Goal: Task Accomplishment & Management: Use online tool/utility

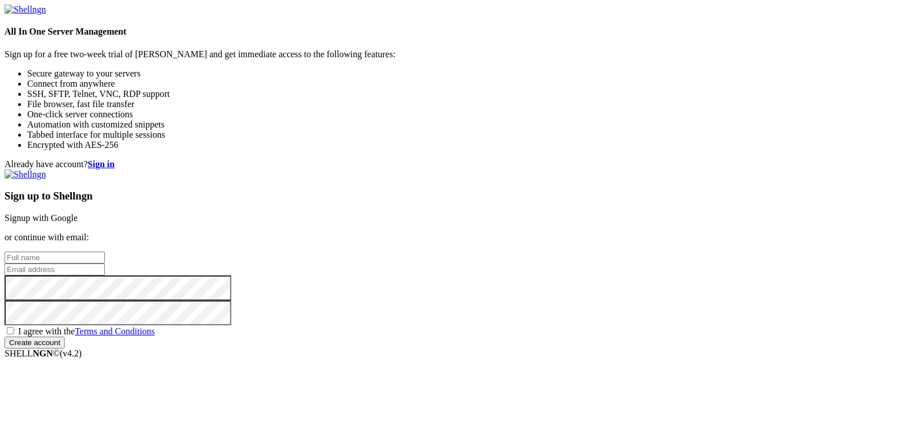
click at [78, 213] on link "Signup with Google" at bounding box center [41, 218] width 73 height 10
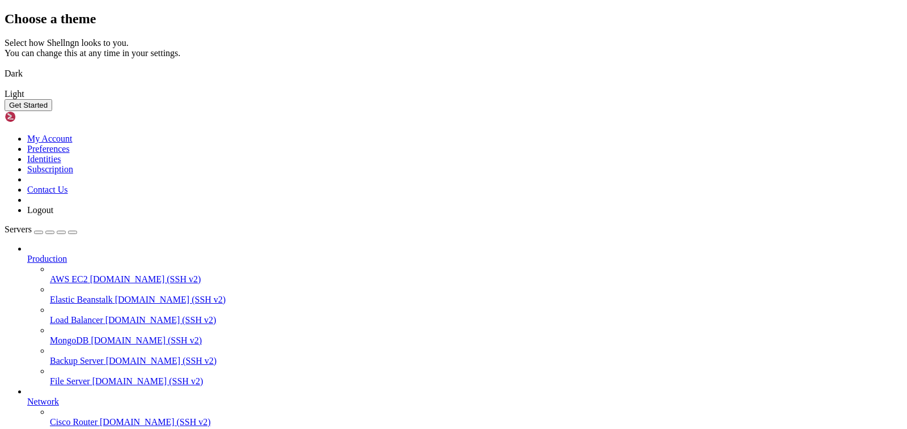
click at [52, 111] on button "Get Started" at bounding box center [29, 105] width 48 height 12
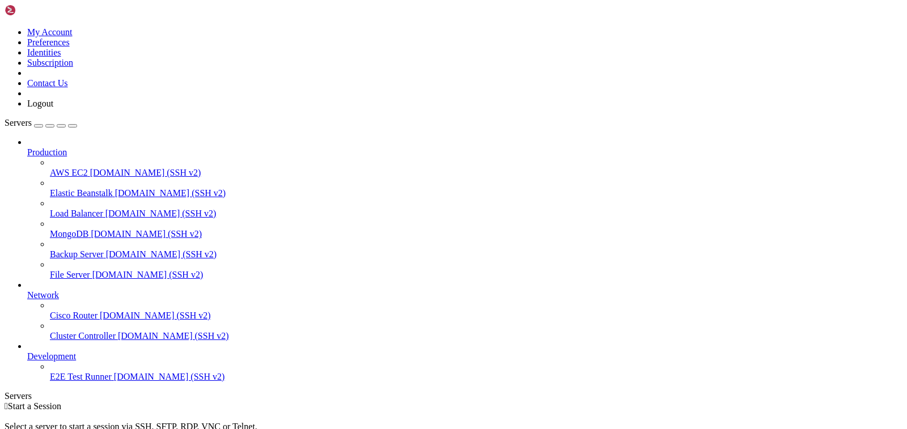
click at [393, 401] on div " Start a Session Select a server to start a session via SSH, SFTP, RDP, VNC or…" at bounding box center [454, 431] width 898 height 61
click at [39, 126] on div "button" at bounding box center [39, 126] width 0 height 0
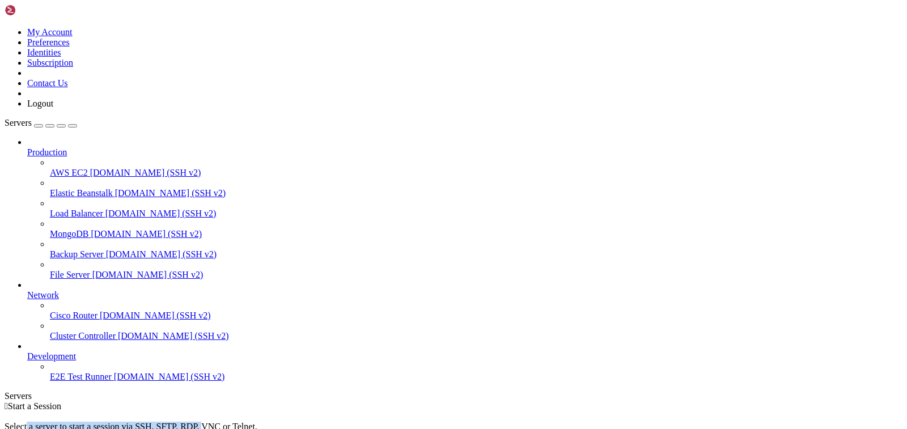
drag, startPoint x: 387, startPoint y: 148, endPoint x: 636, endPoint y: 156, distance: 249.5
click at [635, 411] on div "Select a server to start a session via SSH, SFTP, RDP, VNC or Telnet. -or-" at bounding box center [454, 431] width 898 height 41
click at [636, 411] on div "Select a server to start a session via SSH, SFTP, RDP, VNC or Telnet. -or-" at bounding box center [454, 431] width 898 height 41
drag, startPoint x: 534, startPoint y: 148, endPoint x: 411, endPoint y: 145, distance: 123.0
click at [411, 411] on div "Select a server to start a session via SSH, SFTP, RDP, VNC or Telnet. -or-" at bounding box center [454, 431] width 898 height 41
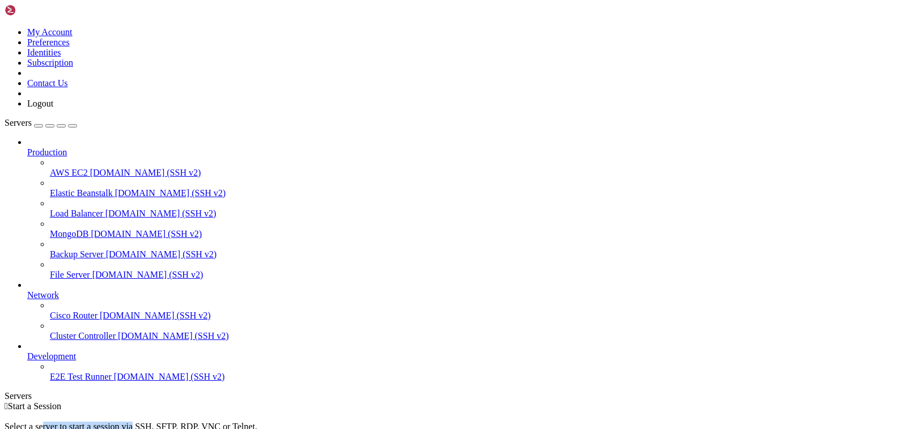
click at [411, 411] on div "Select a server to start a session via SSH, SFTP, RDP, VNC or Telnet. -or-" at bounding box center [454, 431] width 898 height 41
drag, startPoint x: 521, startPoint y: 148, endPoint x: 596, endPoint y: 147, distance: 74.8
click at [596, 411] on div "Select a server to start a session via SSH, SFTP, RDP, VNC or Telnet. -or-" at bounding box center [454, 431] width 898 height 41
click at [88, 168] on span "AWS EC2" at bounding box center [69, 173] width 38 height 10
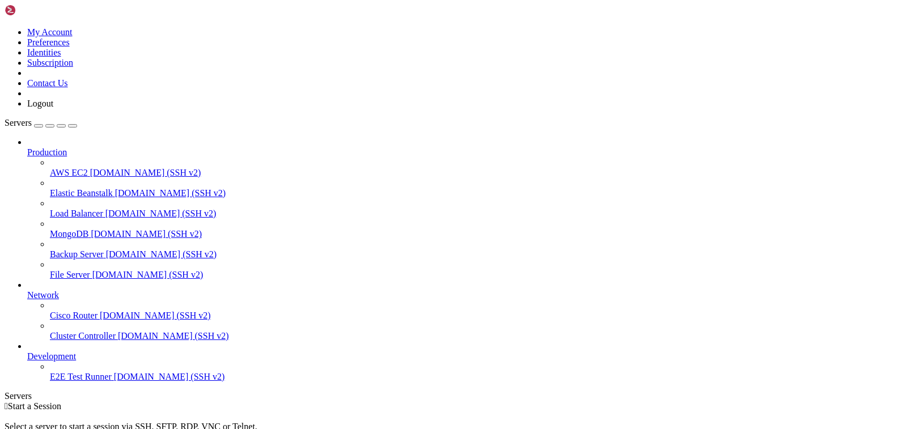
click at [94, 168] on span "[DOMAIN_NAME] (SSH v2)" at bounding box center [145, 173] width 111 height 10
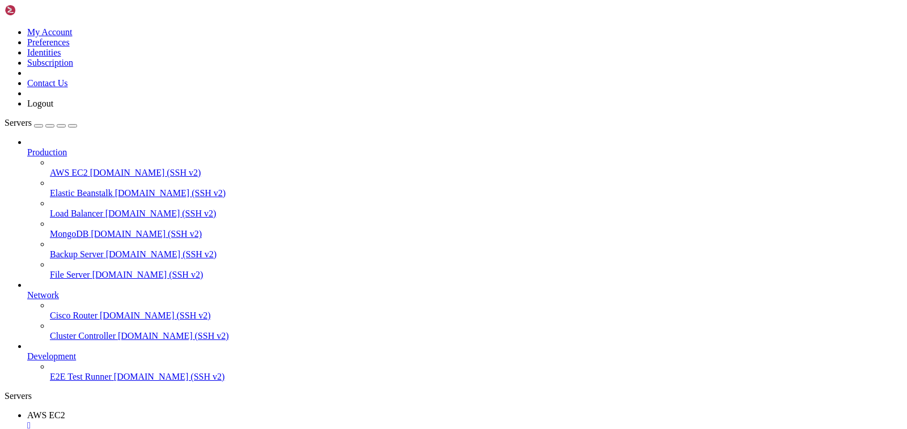
click at [73, 126] on icon "button" at bounding box center [73, 126] width 0 height 0
drag, startPoint x: 503, startPoint y: 700, endPoint x: 65, endPoint y: 671, distance: 439.0
click at [6, 391] on div "Servers" at bounding box center [454, 396] width 898 height 10
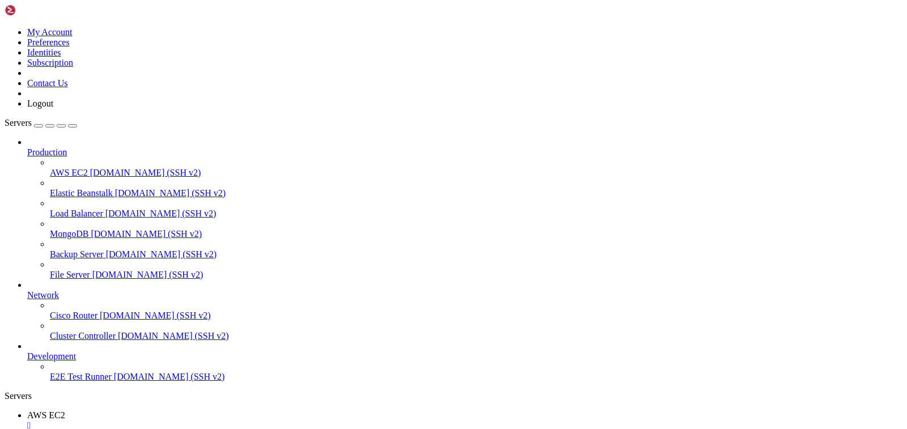
click at [115, 188] on span "[DOMAIN_NAME] (SSH v2)" at bounding box center [170, 193] width 111 height 10
click at [27, 290] on icon at bounding box center [27, 290] width 0 height 0
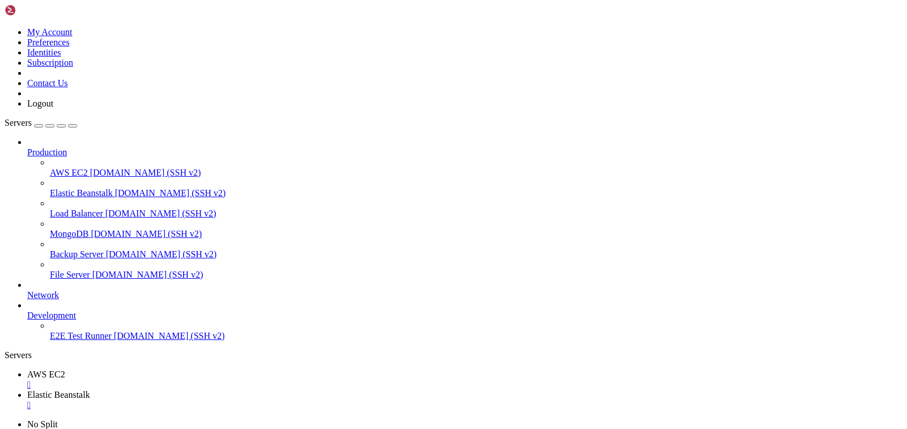
click at [73, 126] on icon "button" at bounding box center [73, 126] width 0 height 0
click at [5, 350] on div "Servers" at bounding box center [454, 355] width 898 height 10
click at [39, 126] on div "button" at bounding box center [39, 126] width 0 height 0
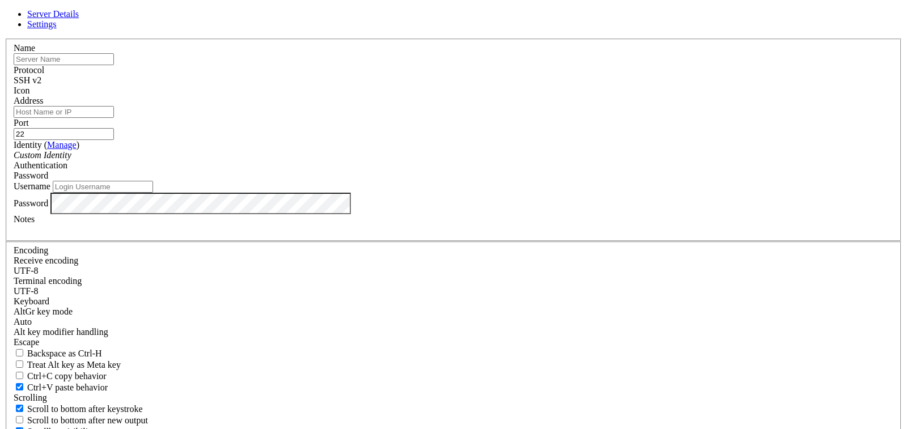
click at [57, 29] on span "Settings" at bounding box center [41, 24] width 29 height 10
click at [5, 39] on link at bounding box center [5, 39] width 0 height 0
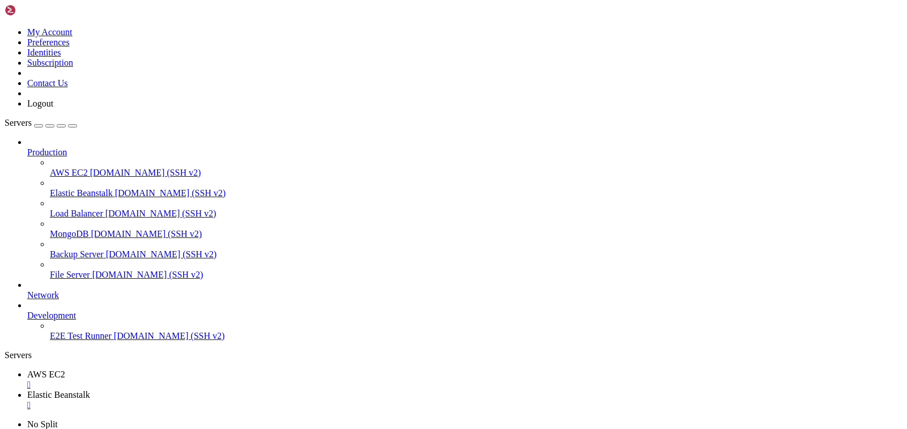
drag, startPoint x: 150, startPoint y: 896, endPoint x: 7, endPoint y: 718, distance: 228.2
drag, startPoint x: 8, startPoint y: 717, endPoint x: 328, endPoint y: 895, distance: 366.0
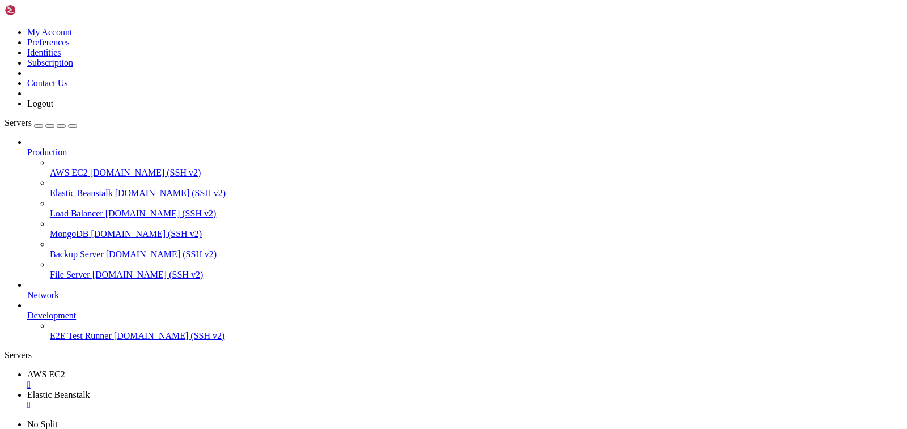
drag, startPoint x: 364, startPoint y: 886, endPoint x: 16, endPoint y: 712, distance: 389.8
click html "Page up Welcome to Shellngn! This is a demo session. Shellngn is a web-based SS…"
drag, startPoint x: 10, startPoint y: 720, endPoint x: 460, endPoint y: 954, distance: 507.4
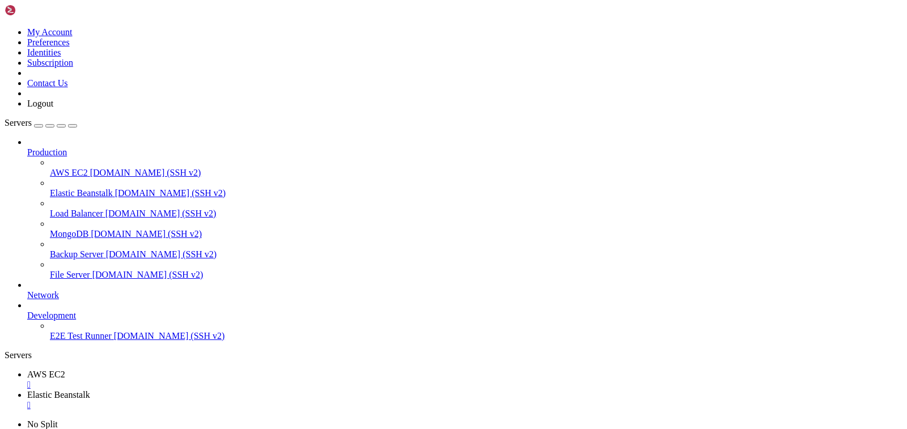
drag, startPoint x: 460, startPoint y: 954, endPoint x: 8, endPoint y: 719, distance: 509.4
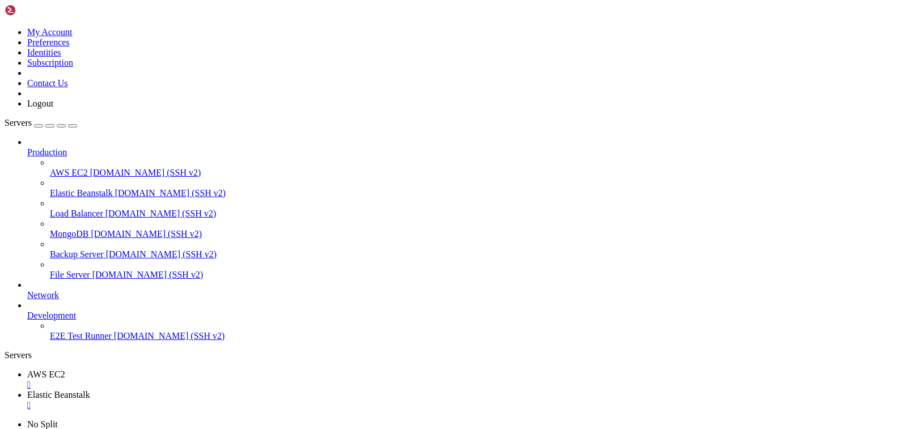
drag, startPoint x: 8, startPoint y: 719, endPoint x: 394, endPoint y: 915, distance: 433.1
drag, startPoint x: 409, startPoint y: 915, endPoint x: 13, endPoint y: 722, distance: 440.2
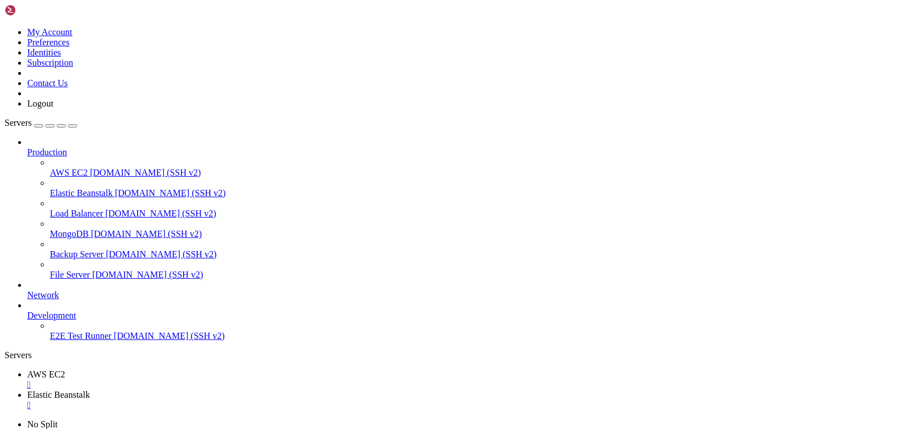
drag, startPoint x: 9, startPoint y: 722, endPoint x: 419, endPoint y: 934, distance: 461.3
drag, startPoint x: 419, startPoint y: 934, endPoint x: 8, endPoint y: 724, distance: 461.0
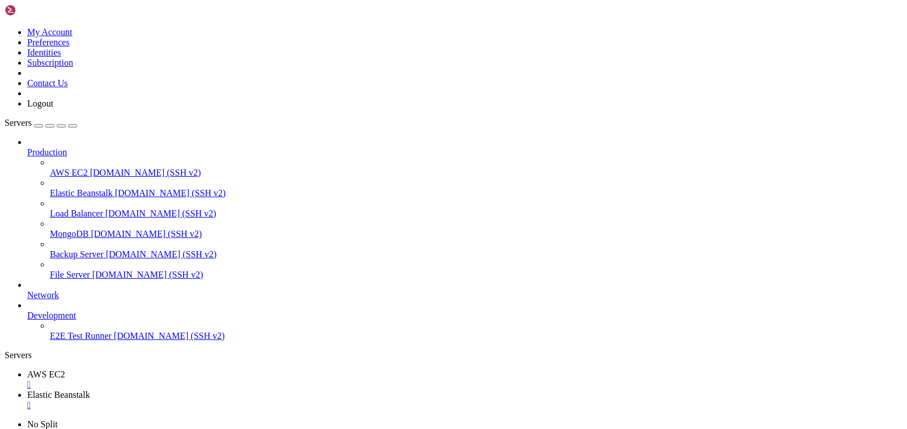
drag, startPoint x: 8, startPoint y: 720, endPoint x: 305, endPoint y: 931, distance: 364.5
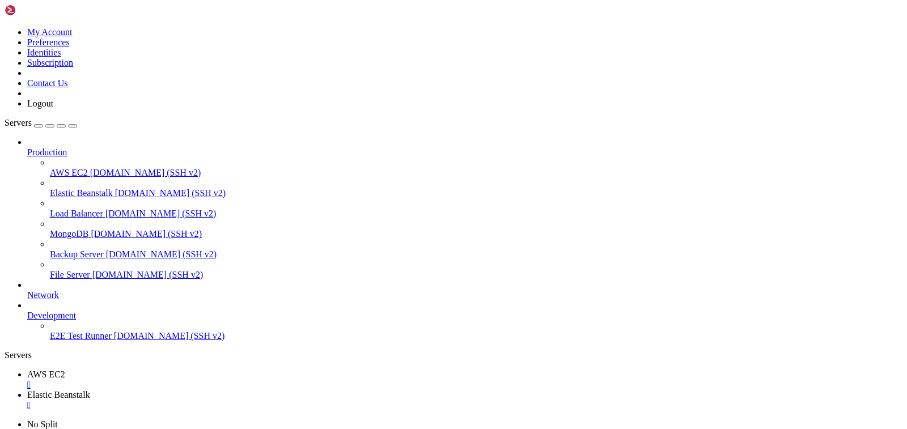
drag, startPoint x: 305, startPoint y: 931, endPoint x: 14, endPoint y: 721, distance: 359.7
drag, startPoint x: 10, startPoint y: 721, endPoint x: 345, endPoint y: 936, distance: 398.3
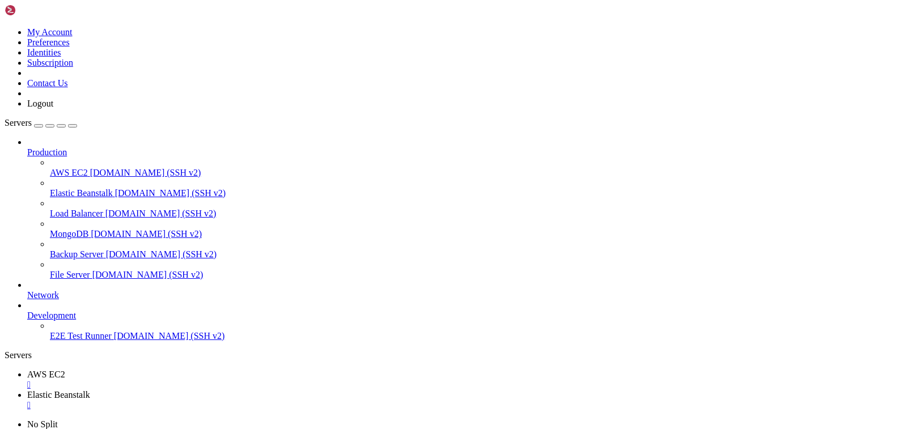
drag, startPoint x: 345, startPoint y: 936, endPoint x: 12, endPoint y: 721, distance: 396.4
drag, startPoint x: 9, startPoint y: 721, endPoint x: 319, endPoint y: 919, distance: 367.7
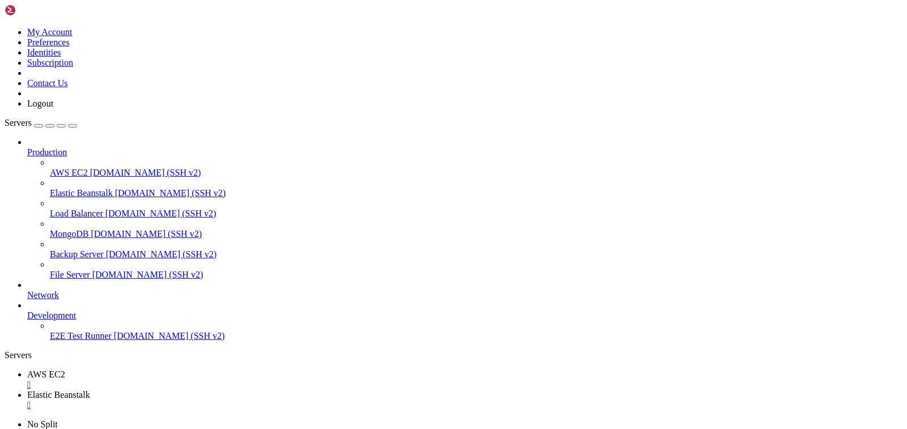
drag, startPoint x: 319, startPoint y: 919, endPoint x: 14, endPoint y: 720, distance: 364.2
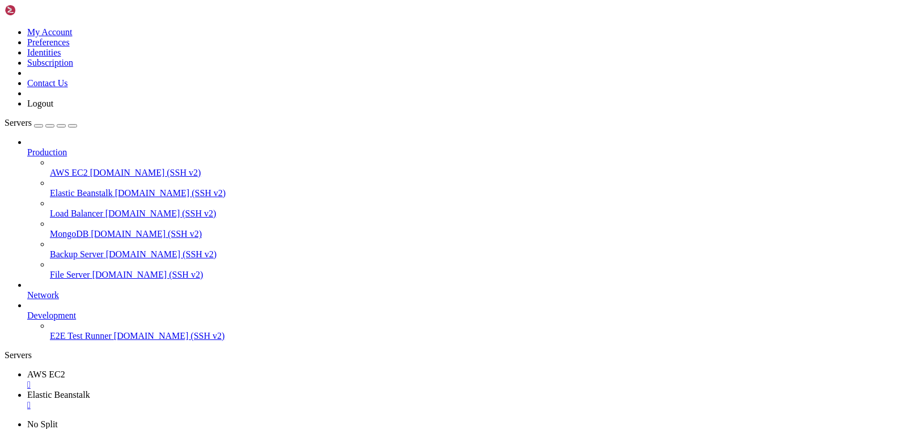
drag, startPoint x: 7, startPoint y: 719, endPoint x: 230, endPoint y: 956, distance: 325.1
drag, startPoint x: 230, startPoint y: 956, endPoint x: 11, endPoint y: 719, distance: 323.2
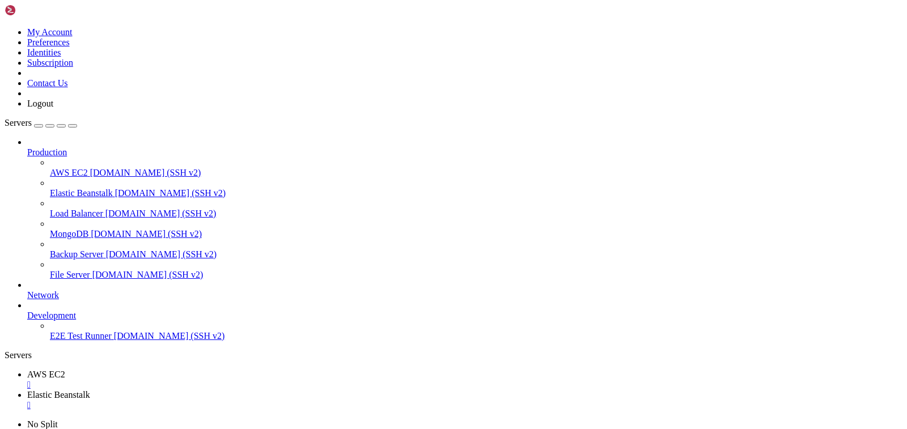
drag, startPoint x: 7, startPoint y: 720, endPoint x: 120, endPoint y: 986, distance: 288.5
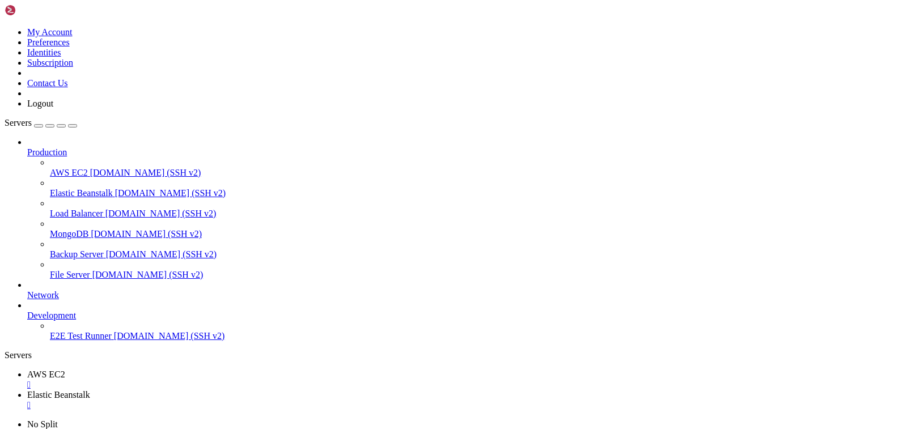
drag, startPoint x: 112, startPoint y: 930, endPoint x: 12, endPoint y: 739, distance: 215.4
